Goal: Task Accomplishment & Management: Complete application form

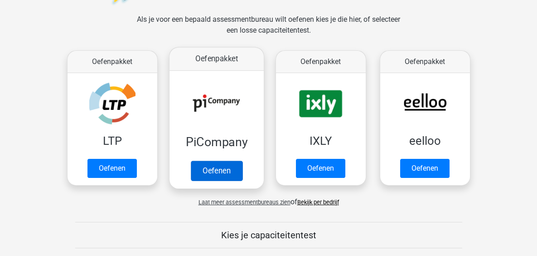
scroll to position [181, 0]
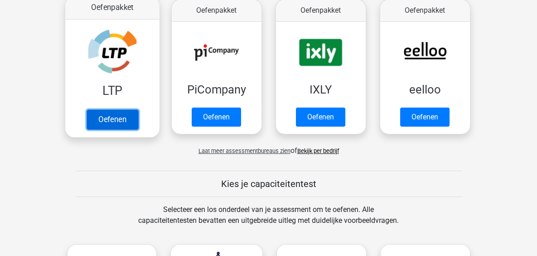
click at [117, 118] on link "Oefenen" at bounding box center [112, 119] width 52 height 20
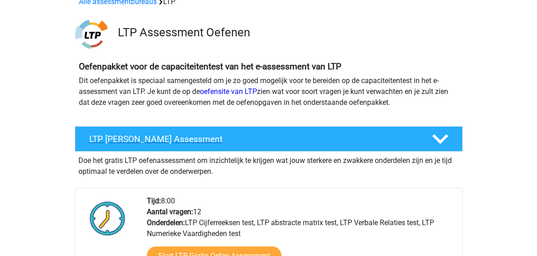
scroll to position [91, 0]
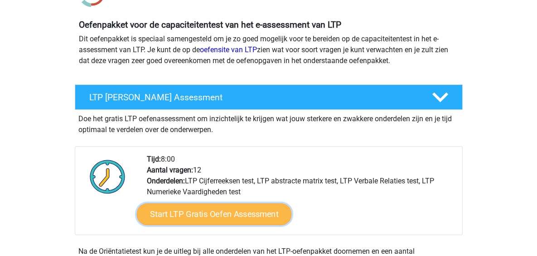
click at [197, 215] on link "Start LTP Gratis Oefen Assessment" at bounding box center [214, 214] width 155 height 22
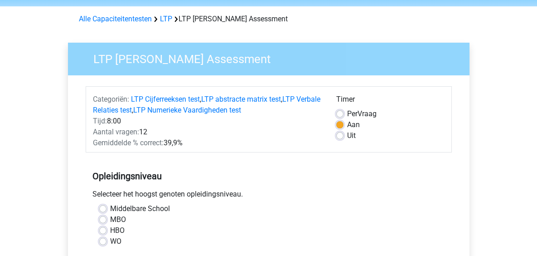
scroll to position [45, 0]
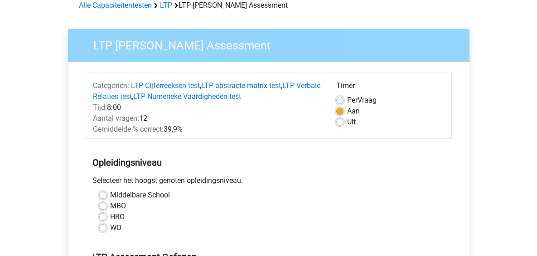
click at [110, 206] on label "MBO" at bounding box center [118, 205] width 16 height 11
click at [102, 206] on input "MBO" at bounding box center [102, 204] width 7 height 9
radio input "true"
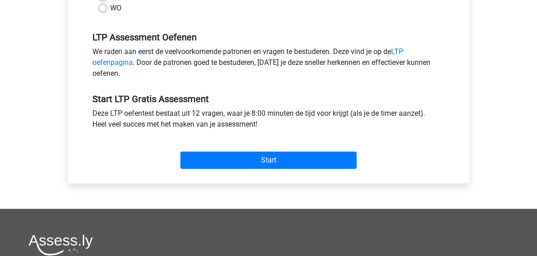
scroll to position [272, 0]
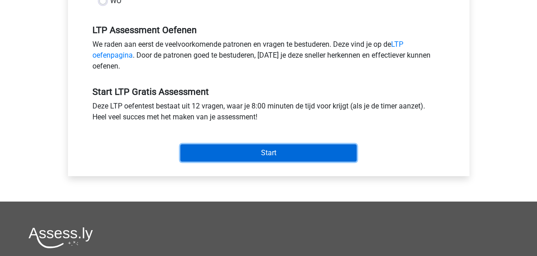
click at [265, 150] on input "Start" at bounding box center [268, 152] width 176 height 17
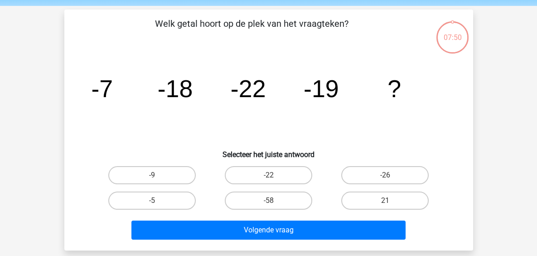
scroll to position [45, 0]
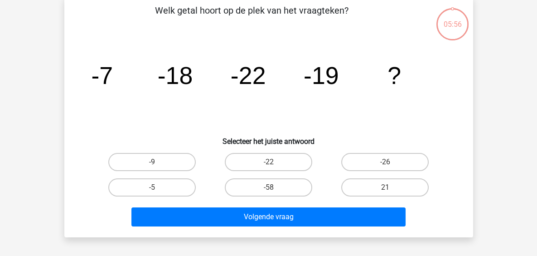
click at [267, 76] on icon "image/svg+xml -7 -18 -22 -19 ?" at bounding box center [269, 84] width 366 height 92
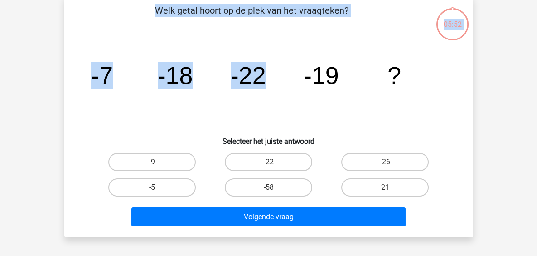
scroll to position [0, 0]
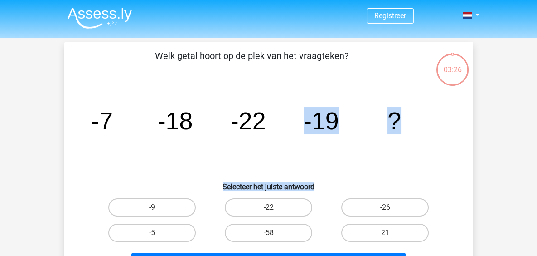
click at [153, 208] on input "-9" at bounding box center [155, 210] width 6 height 6
radio input "true"
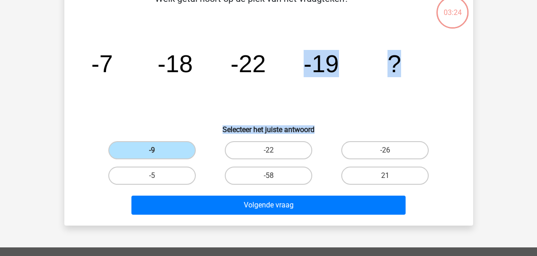
scroll to position [136, 0]
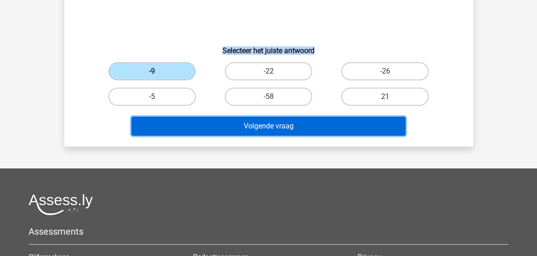
drag, startPoint x: 284, startPoint y: 123, endPoint x: 288, endPoint y: 131, distance: 8.1
click at [284, 124] on button "Volgende vraag" at bounding box center [269, 126] width 274 height 19
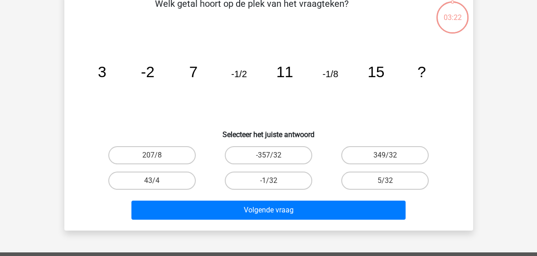
scroll to position [42, 0]
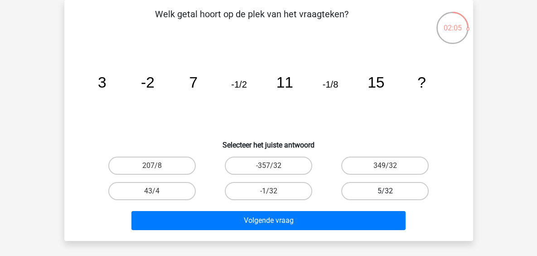
click at [390, 186] on label "5/32" at bounding box center [385, 191] width 88 height 18
click at [390, 191] on input "5/32" at bounding box center [388, 194] width 6 height 6
radio input "true"
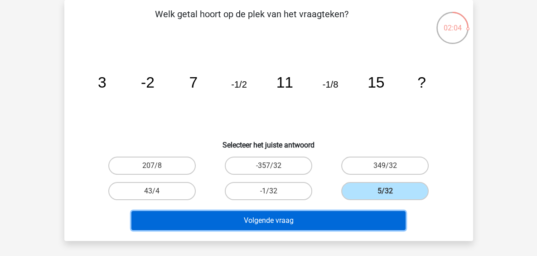
click at [238, 223] on button "Volgende vraag" at bounding box center [269, 220] width 274 height 19
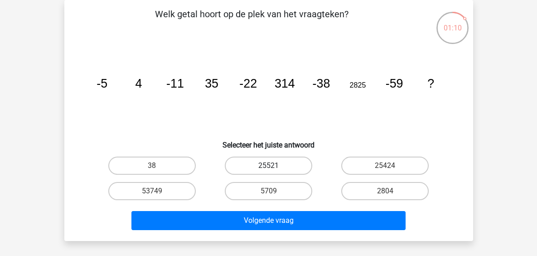
click at [268, 163] on label "25521" at bounding box center [269, 165] width 88 height 18
click at [268, 166] on input "25521" at bounding box center [271, 169] width 6 height 6
radio input "true"
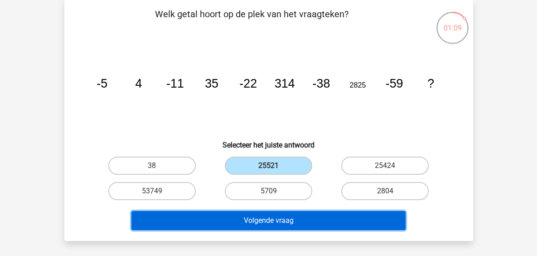
click at [275, 214] on button "Volgende vraag" at bounding box center [269, 220] width 274 height 19
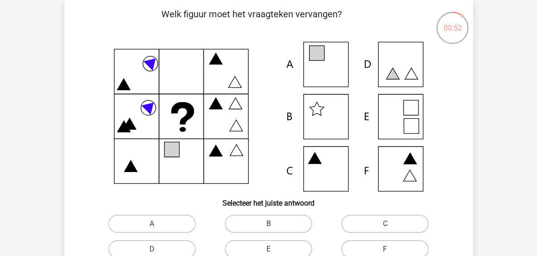
click at [323, 64] on icon at bounding box center [269, 117] width 366 height 150
click at [173, 219] on label "A" at bounding box center [152, 224] width 88 height 18
click at [158, 224] on input "A" at bounding box center [155, 227] width 6 height 6
radio input "true"
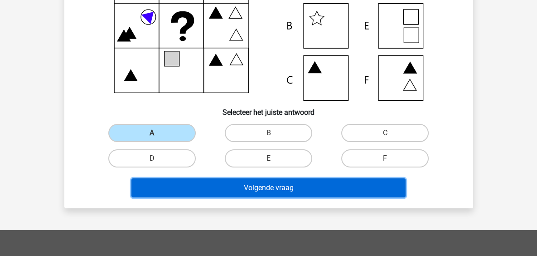
click at [240, 189] on button "Volgende vraag" at bounding box center [269, 187] width 274 height 19
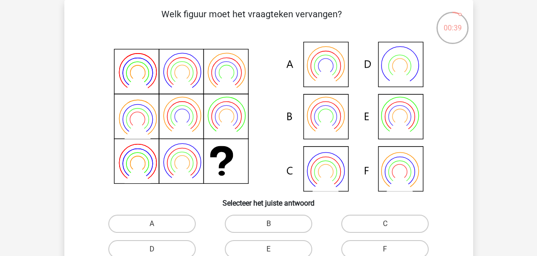
click at [395, 125] on icon at bounding box center [400, 125] width 26 height 21
drag, startPoint x: 258, startPoint y: 247, endPoint x: 262, endPoint y: 239, distance: 8.1
click at [258, 247] on label "E" at bounding box center [269, 249] width 88 height 18
click at [268, 249] on input "E" at bounding box center [271, 252] width 6 height 6
radio input "true"
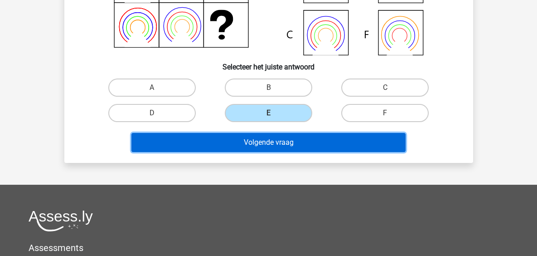
click at [312, 141] on button "Volgende vraag" at bounding box center [269, 142] width 274 height 19
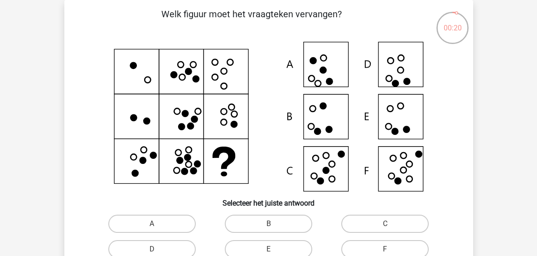
click at [402, 119] on icon at bounding box center [269, 117] width 366 height 150
click at [268, 250] on label "E" at bounding box center [269, 249] width 88 height 18
click at [268, 250] on input "E" at bounding box center [271, 252] width 6 height 6
radio input "true"
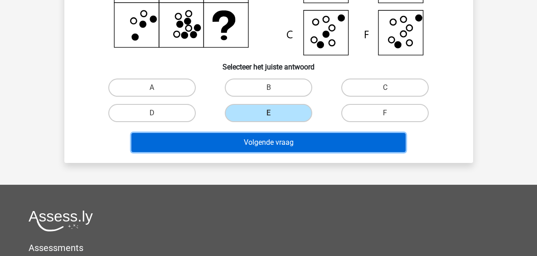
click at [288, 141] on button "Volgende vraag" at bounding box center [269, 142] width 274 height 19
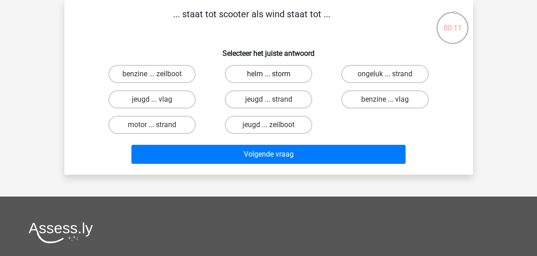
click at [278, 74] on label "helm ... storm" at bounding box center [269, 74] width 88 height 18
click at [274, 74] on input "helm ... storm" at bounding box center [271, 77] width 6 height 6
radio input "true"
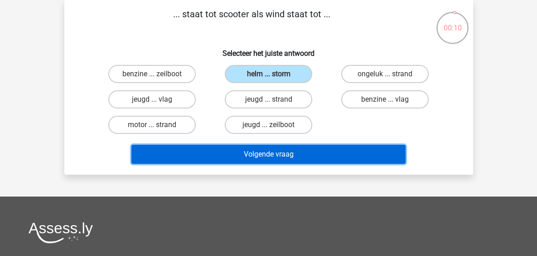
click at [296, 159] on button "Volgende vraag" at bounding box center [269, 154] width 274 height 19
